Goal: Navigation & Orientation: Find specific page/section

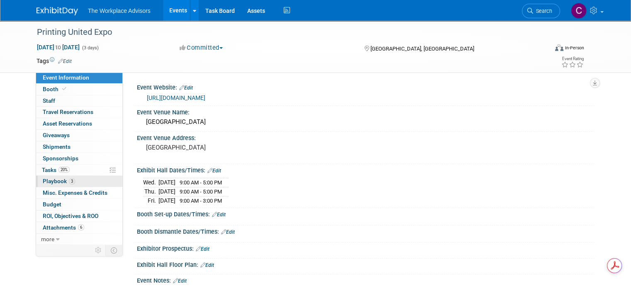
click at [50, 179] on span "Playbook 3" at bounding box center [59, 181] width 32 height 7
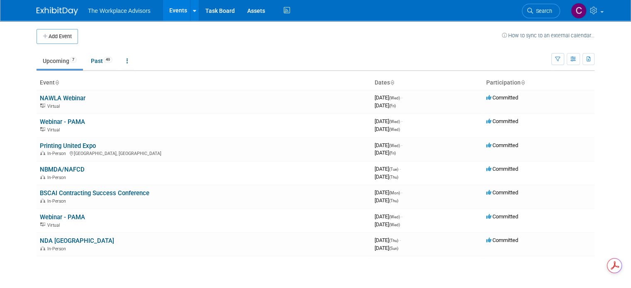
click at [48, 61] on link "Upcoming 7" at bounding box center [59, 61] width 46 height 16
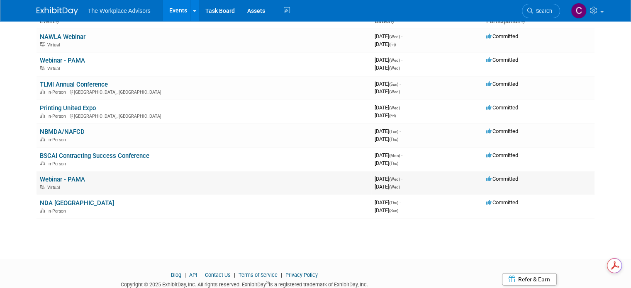
scroll to position [47, 0]
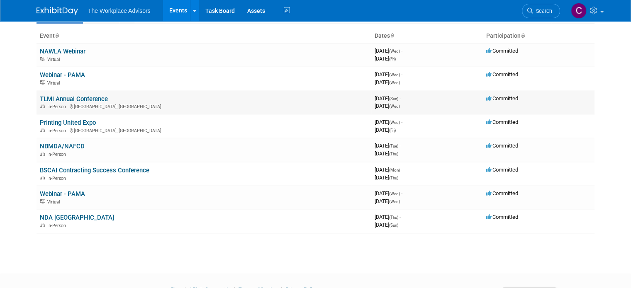
click at [55, 97] on link "TLMI Annual Conference" at bounding box center [74, 98] width 68 height 7
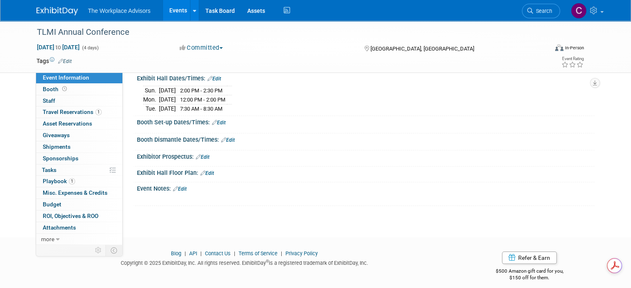
scroll to position [97, 0]
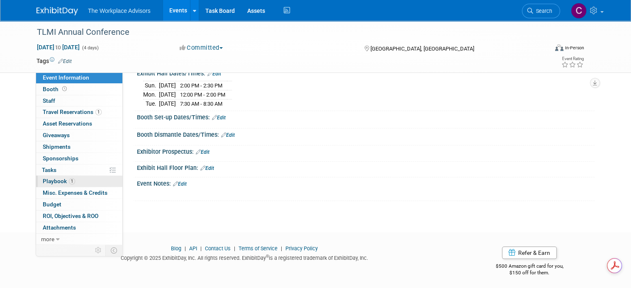
click at [48, 182] on span "Playbook 1" at bounding box center [59, 181] width 32 height 7
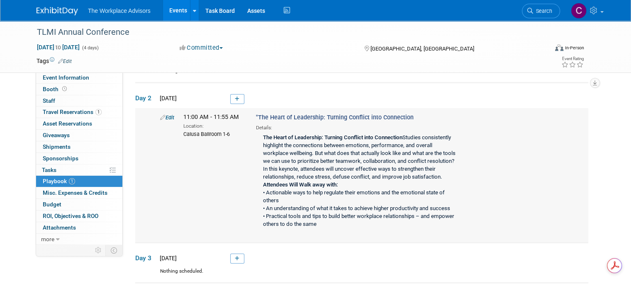
scroll to position [41, 0]
